Goal: Transaction & Acquisition: Purchase product/service

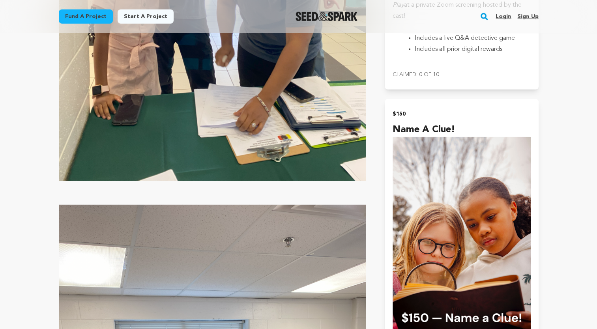
scroll to position [2335, 0]
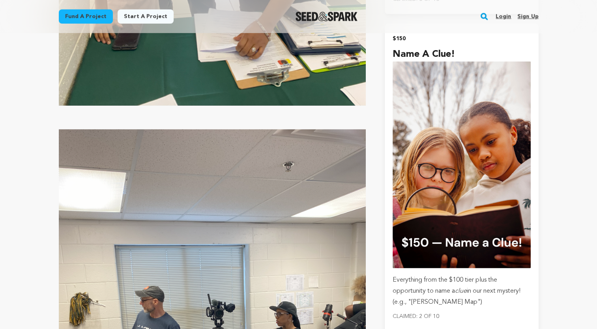
click at [416, 145] on img "submit" at bounding box center [462, 165] width 138 height 207
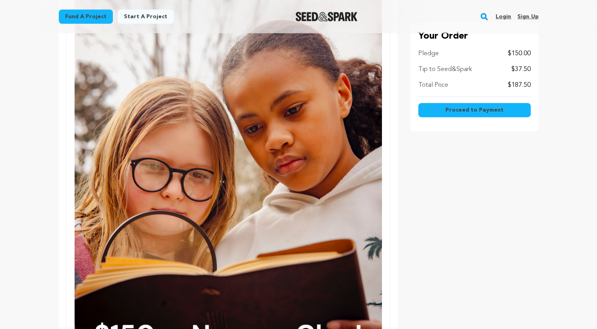
scroll to position [377, 0]
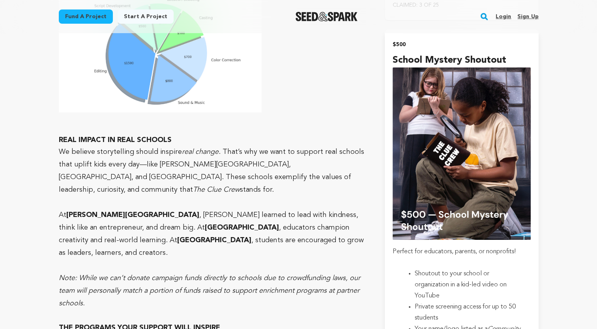
scroll to position [3037, 0]
